Goal: Transaction & Acquisition: Purchase product/service

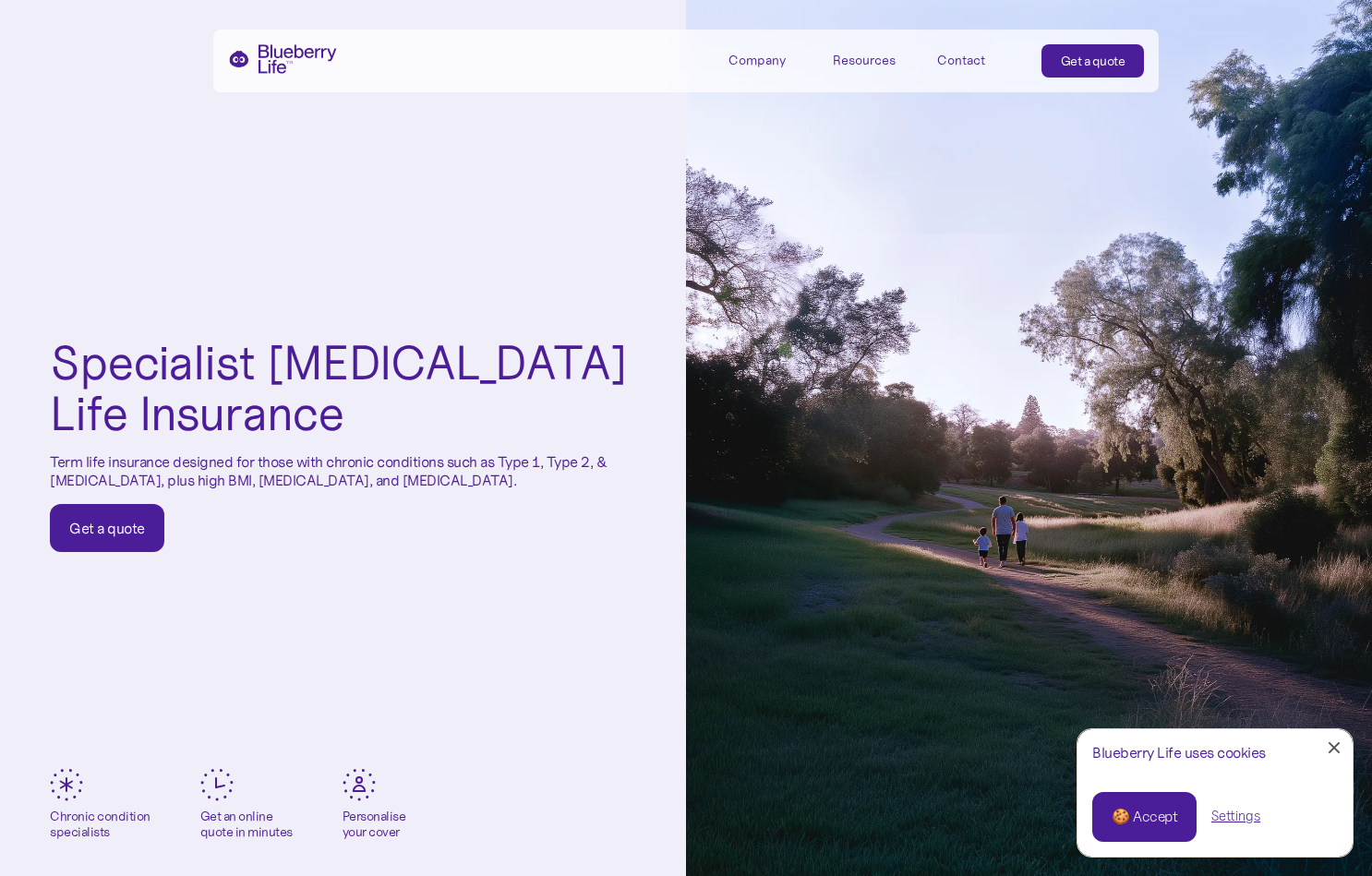
click at [72, 523] on div "Get a quote" at bounding box center [107, 528] width 75 height 18
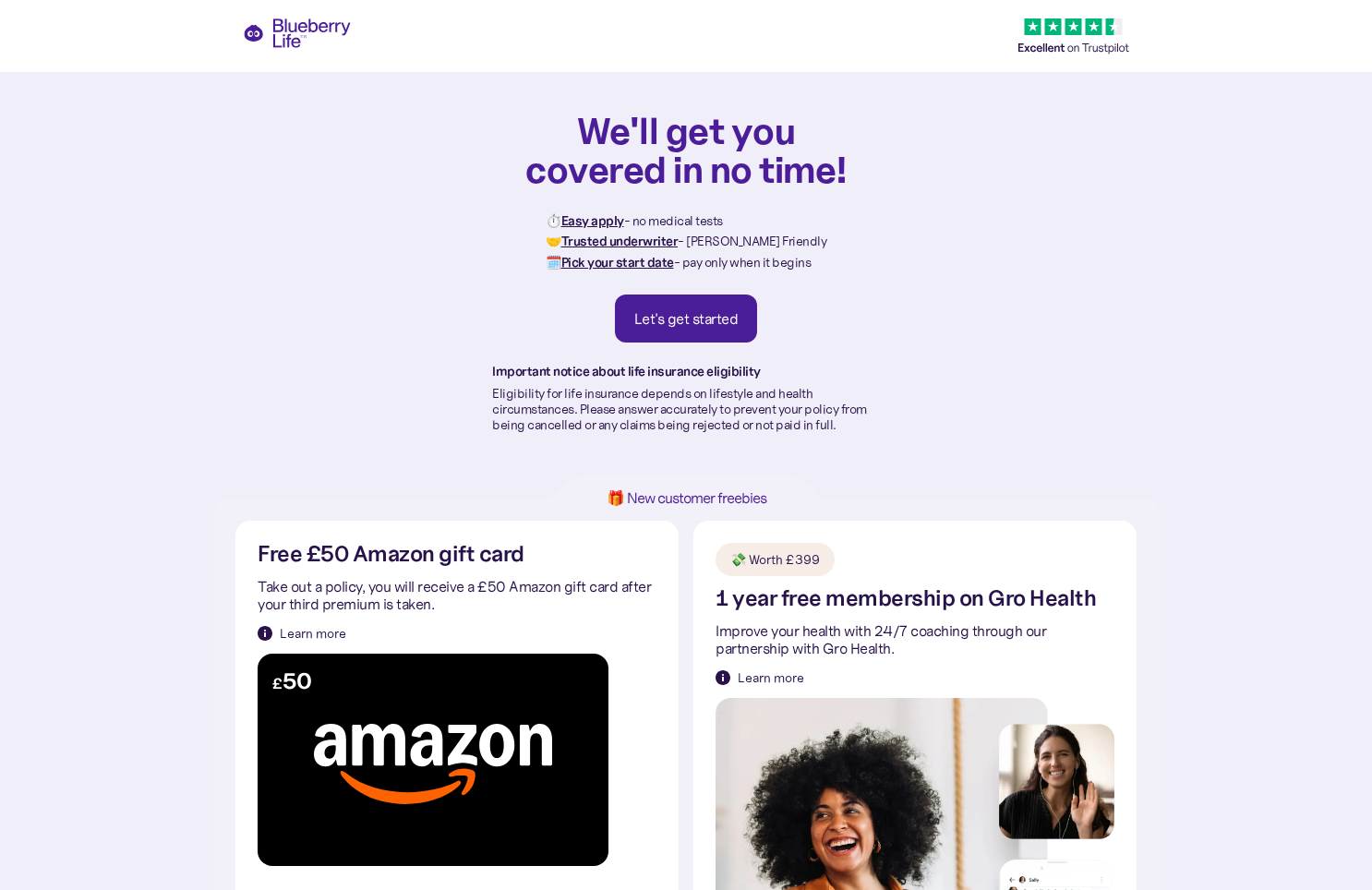
click at [704, 326] on div "Let's get started" at bounding box center [686, 318] width 104 height 18
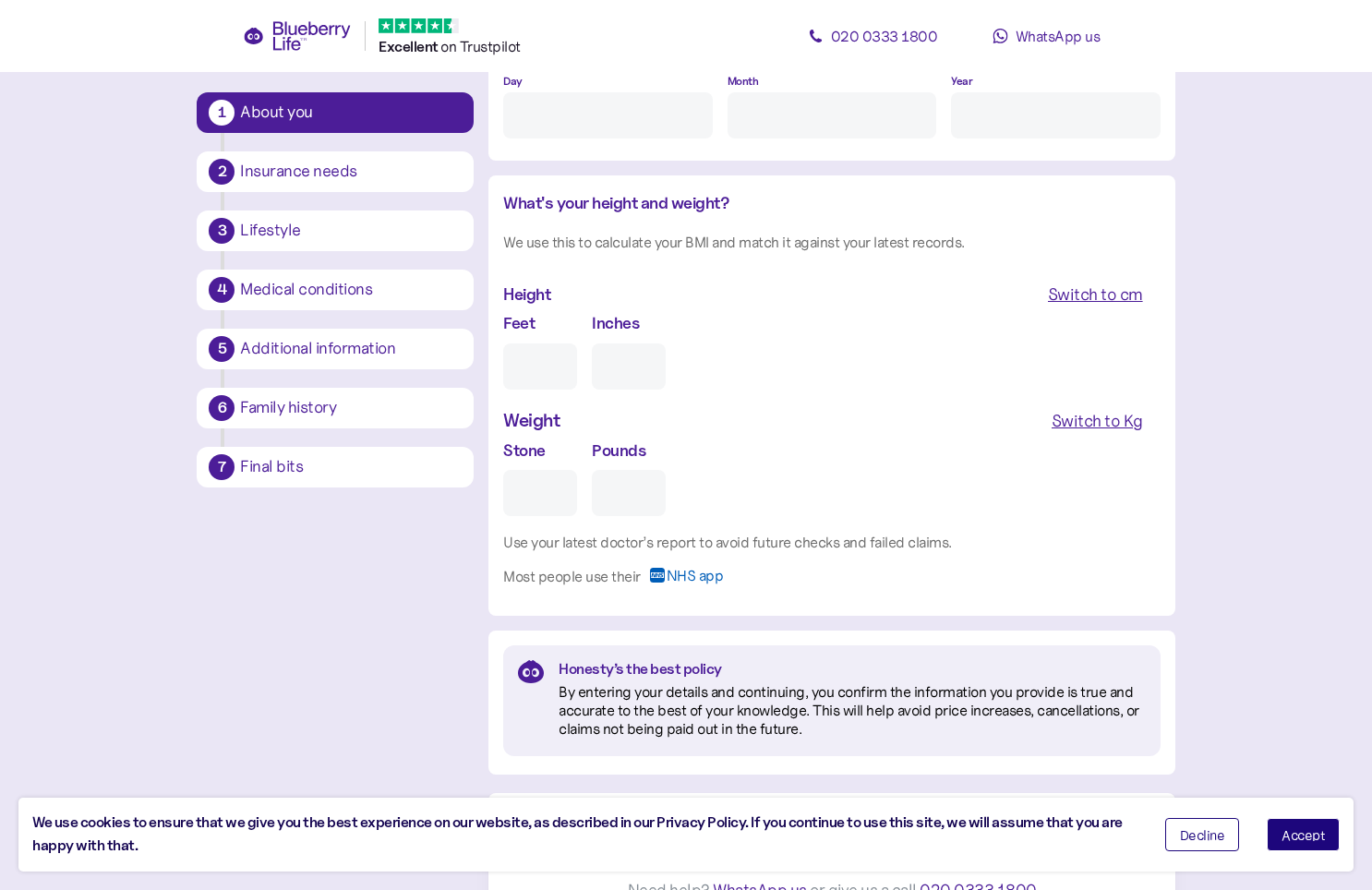
scroll to position [1571, 0]
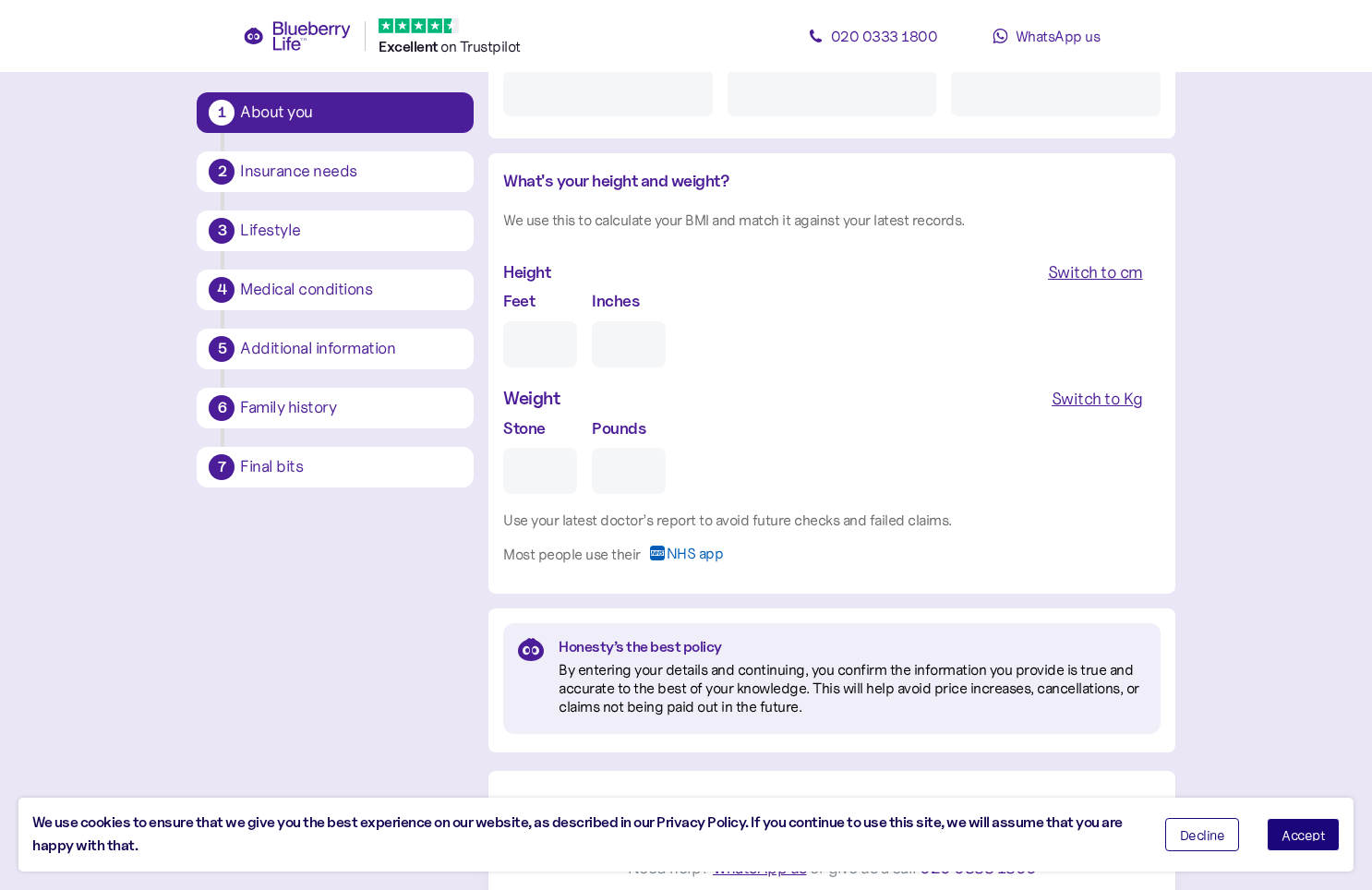
click at [1291, 840] on span "Accept" at bounding box center [1302, 834] width 44 height 13
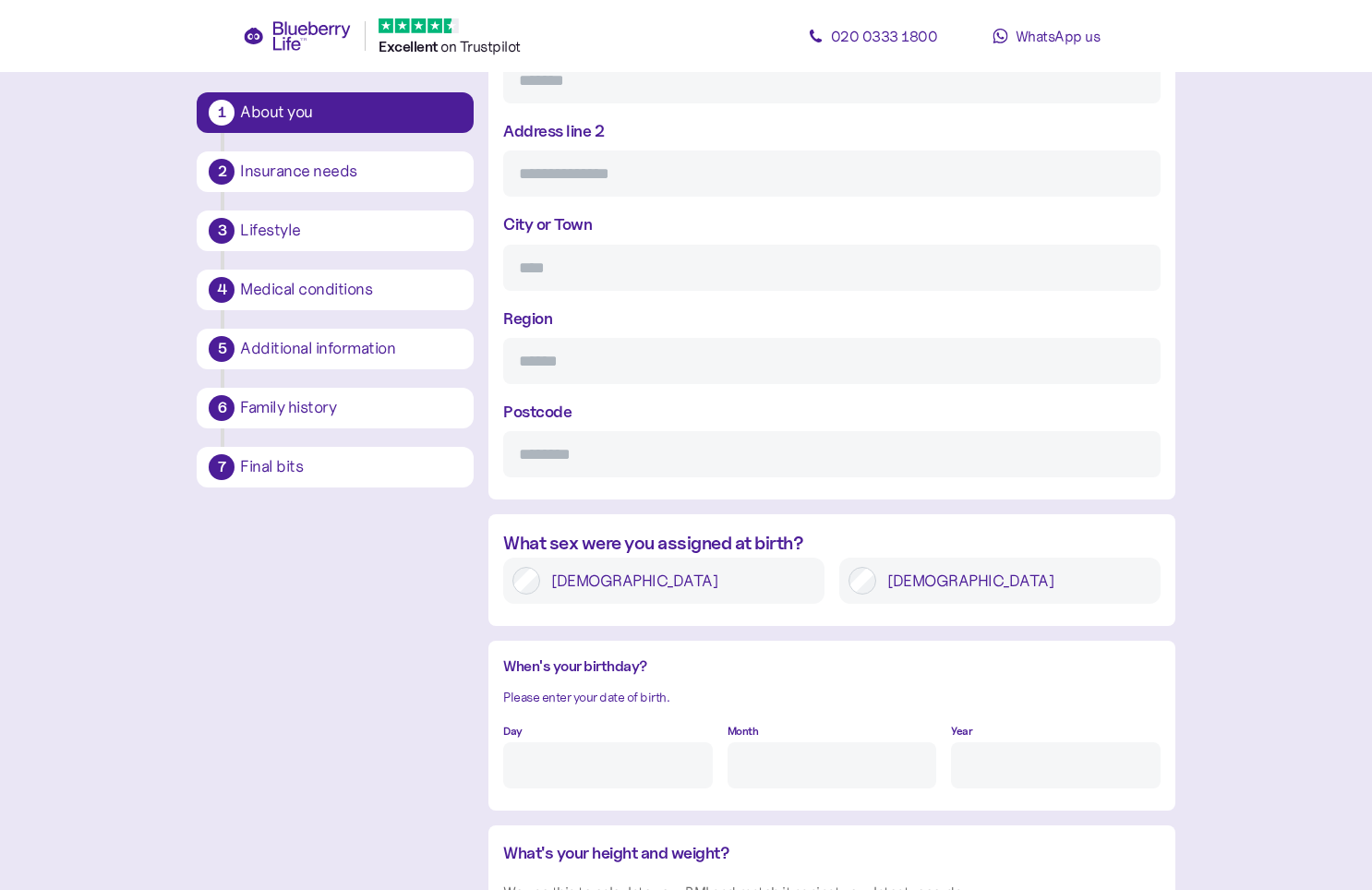
scroll to position [253, 0]
